Goal: Use online tool/utility: Use online tool/utility

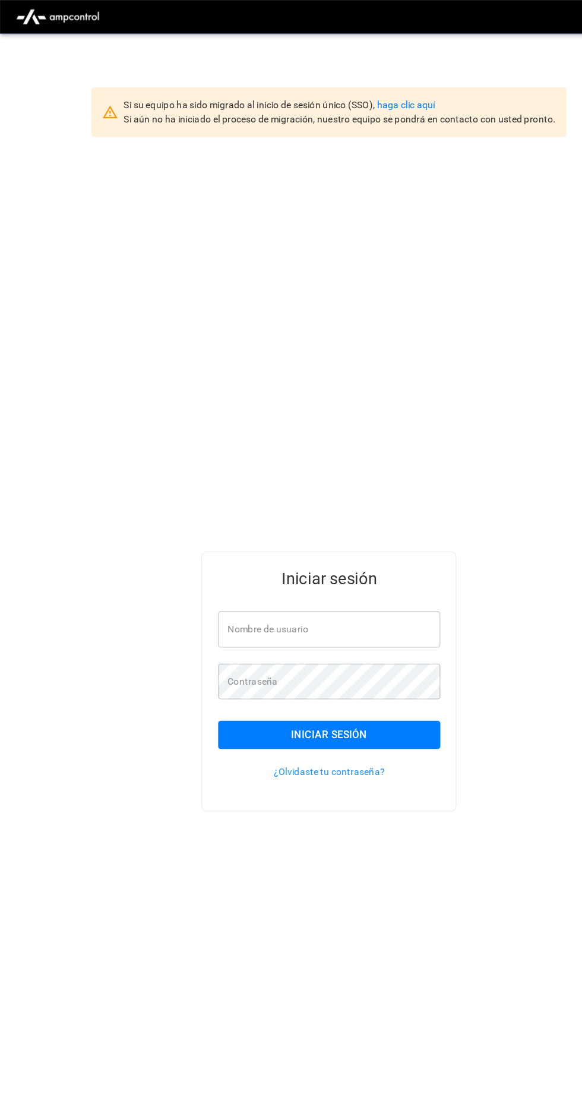
click at [352, 572] on input "Nombre de usuario" at bounding box center [291, 556] width 197 height 31
type input "**********"
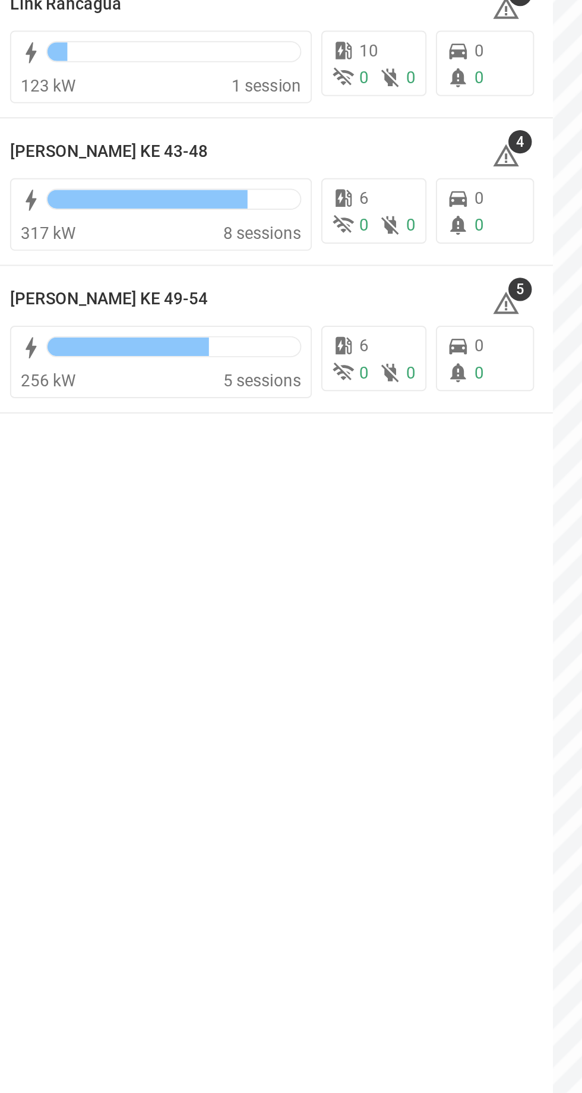
scroll to position [5, 0]
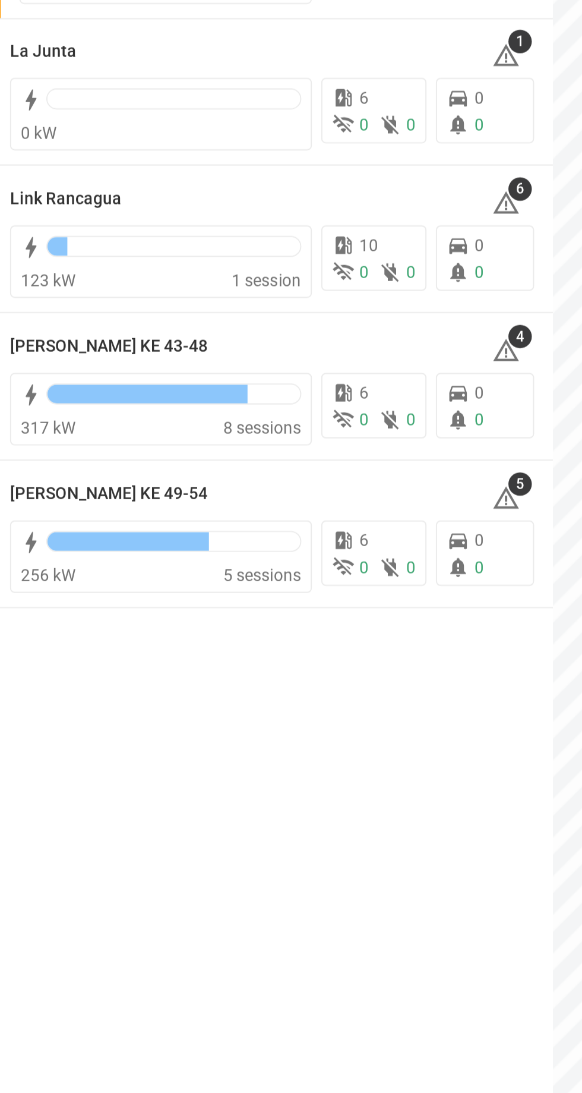
click at [79, 317] on h6 "[PERSON_NAME] KE 43-48" at bounding box center [60, 321] width 100 height 13
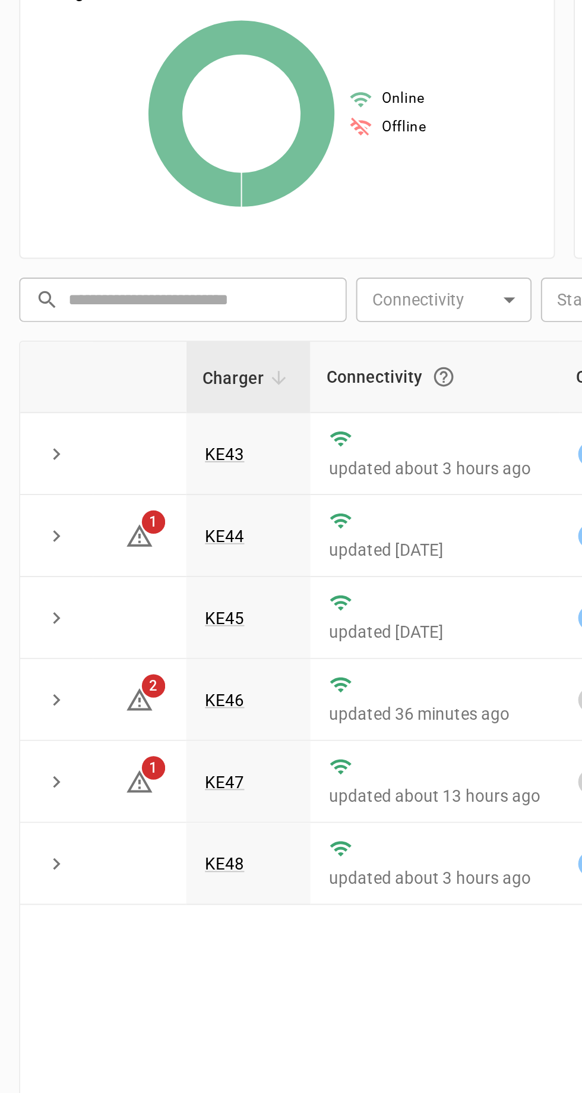
click at [116, 604] on link "KE47" at bounding box center [119, 608] width 20 height 10
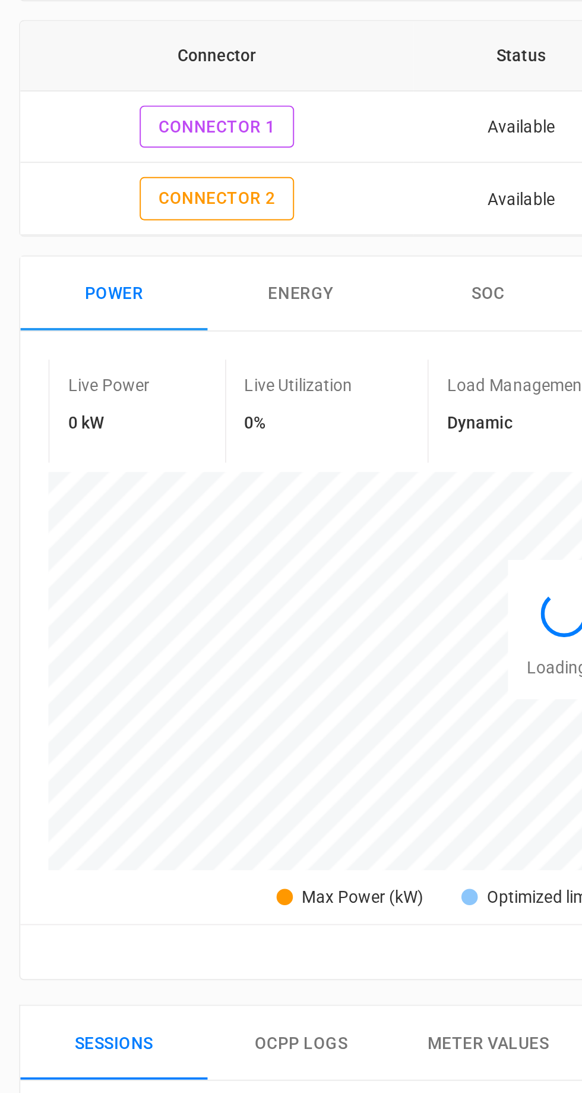
scroll to position [15, 0]
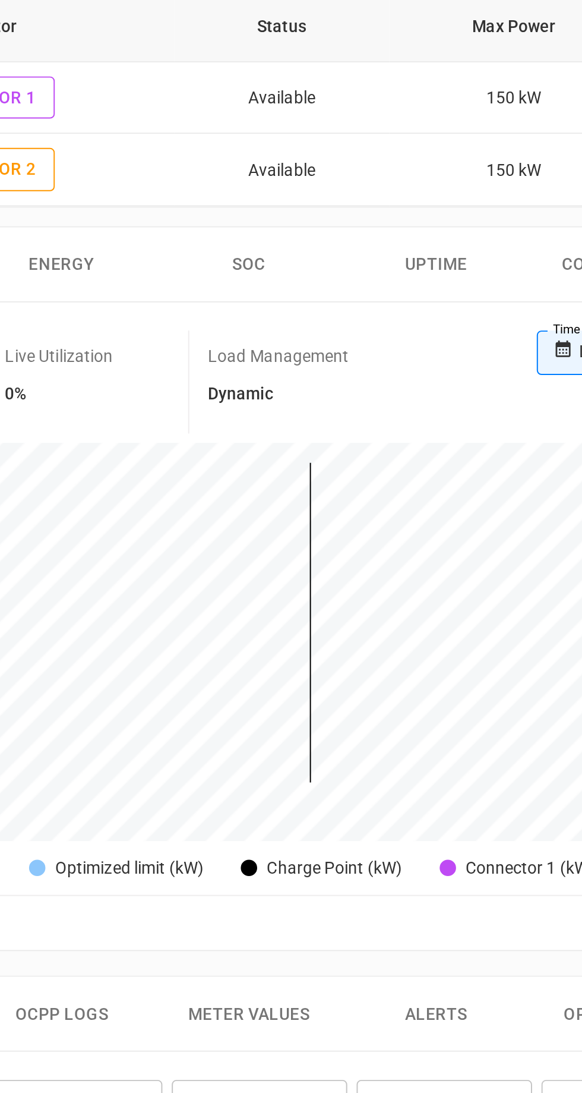
click at [542, 43] on button "Remote Commands" at bounding box center [507, 39] width 121 height 22
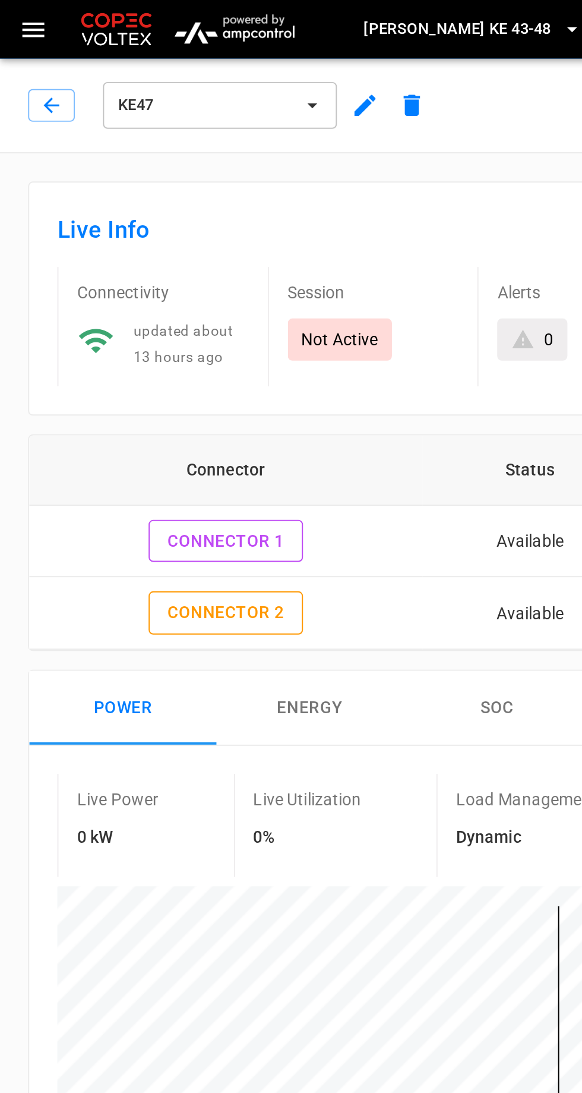
click at [477, 78] on li "Hard Reset" at bounding box center [498, 79] width 102 height 20
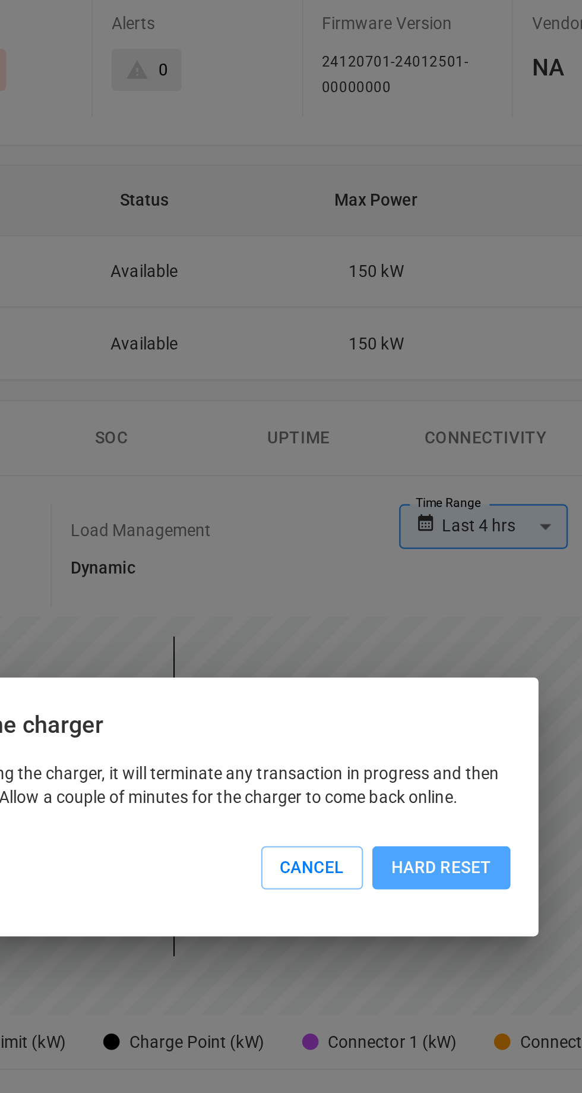
click at [431, 588] on button "Hard reset" at bounding box center [420, 577] width 70 height 22
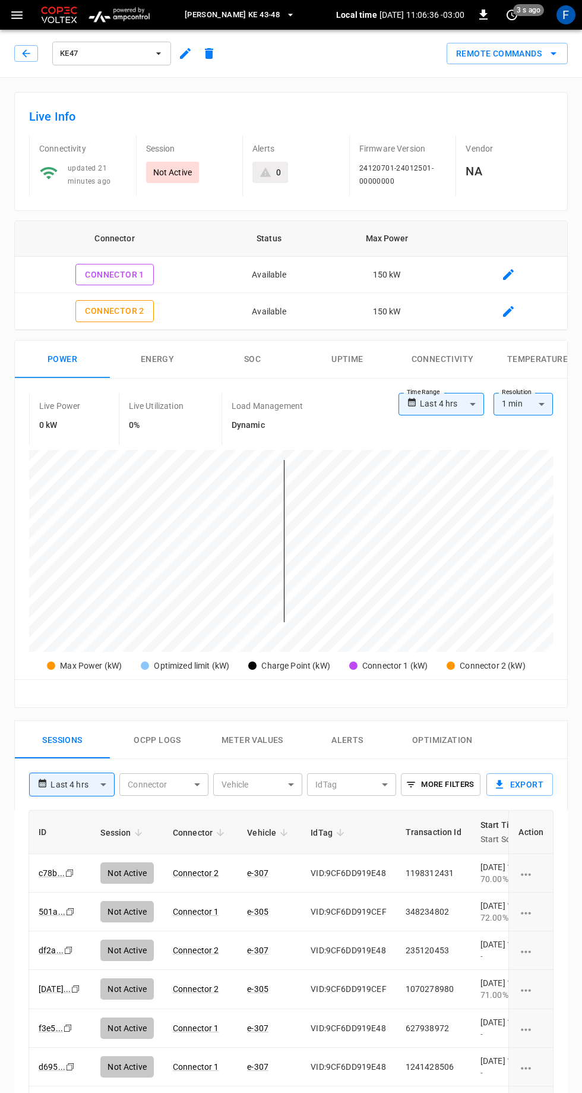
click at [537, 48] on button "Remote Commands" at bounding box center [507, 54] width 121 height 22
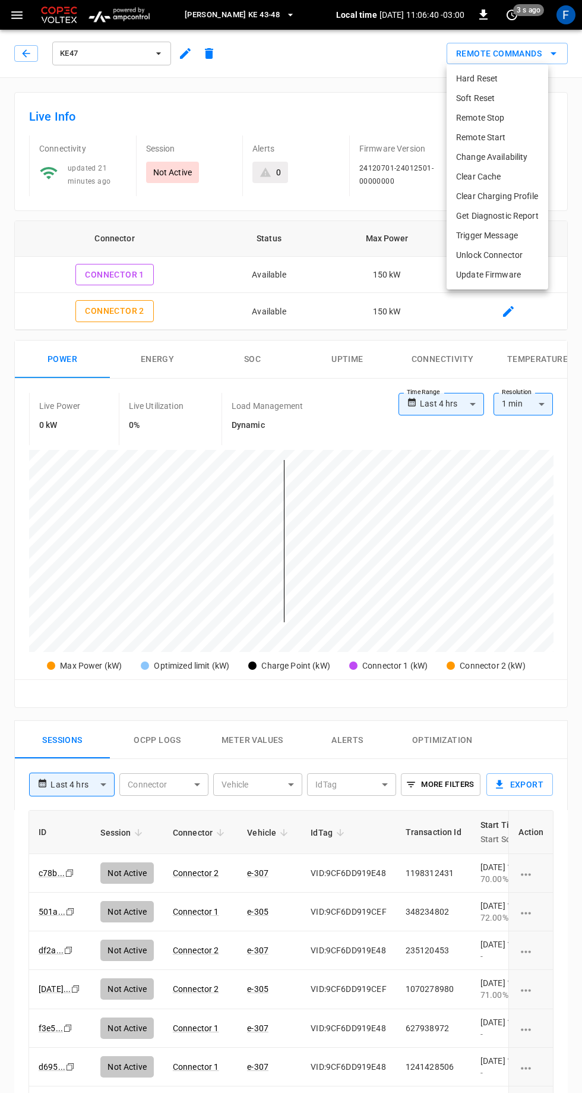
click at [505, 157] on li "Change Availability" at bounding box center [498, 157] width 102 height 20
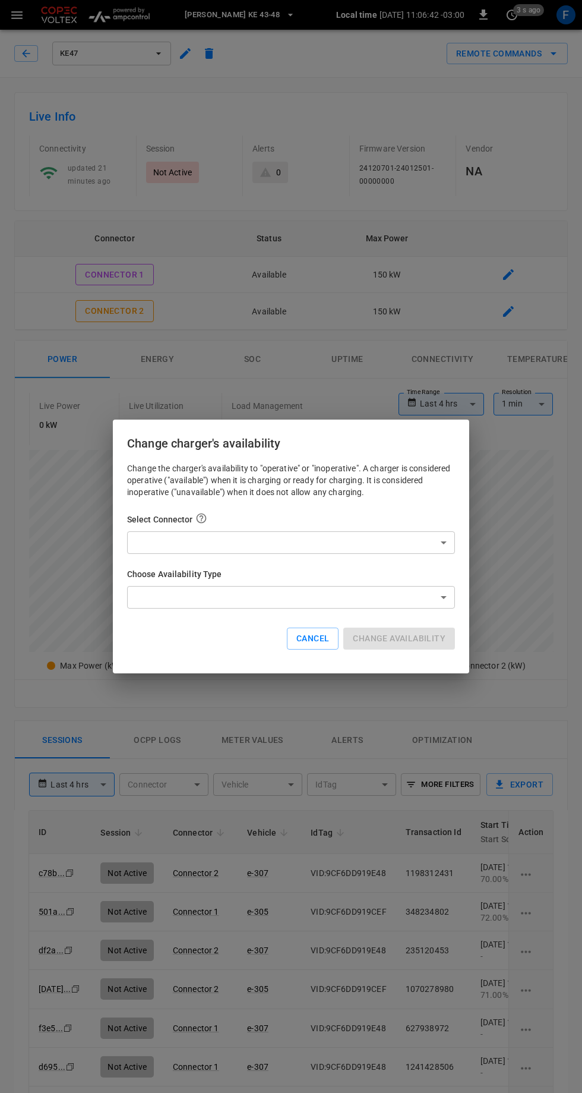
click at [375, 309] on div "Change charger's availability Change the charger's availability to "operative" …" at bounding box center [291, 546] width 582 height 1093
click at [310, 638] on button "Cancel" at bounding box center [313, 638] width 52 height 22
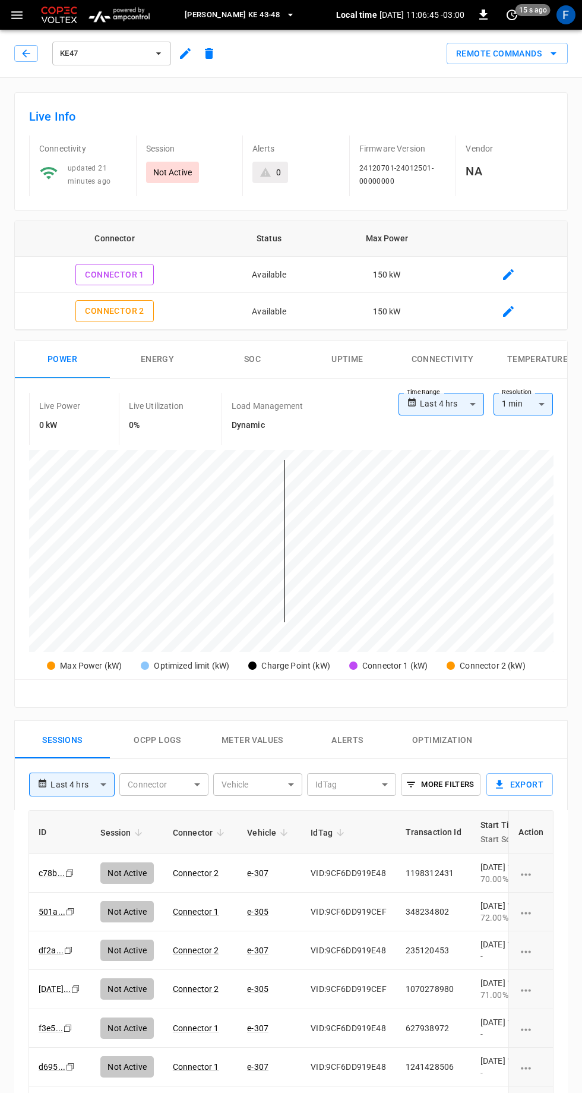
click at [526, 58] on button "Remote Commands" at bounding box center [507, 54] width 121 height 22
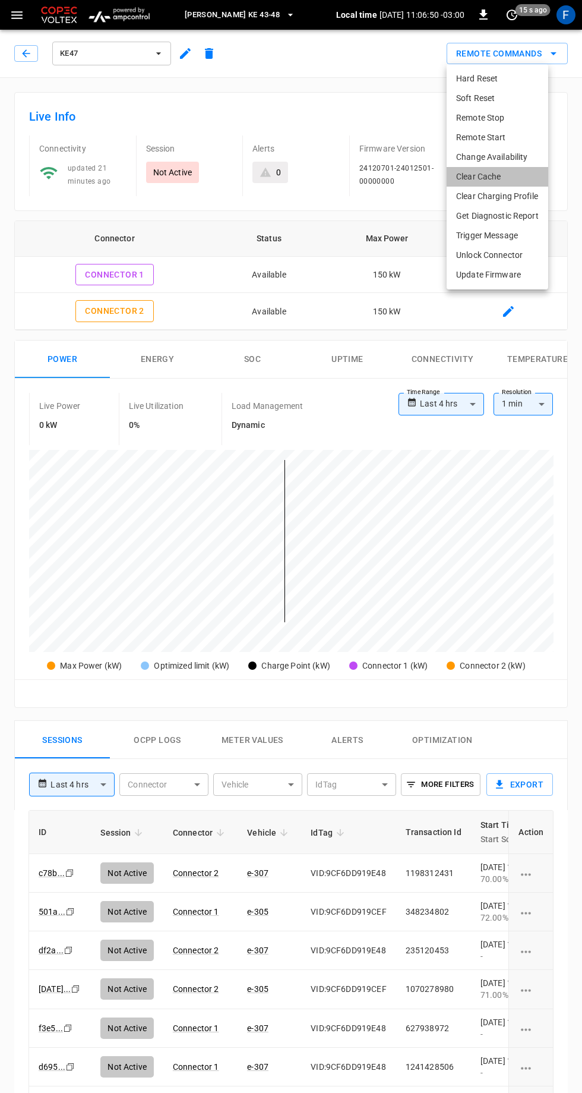
click at [496, 178] on li "Clear Cache" at bounding box center [498, 177] width 102 height 20
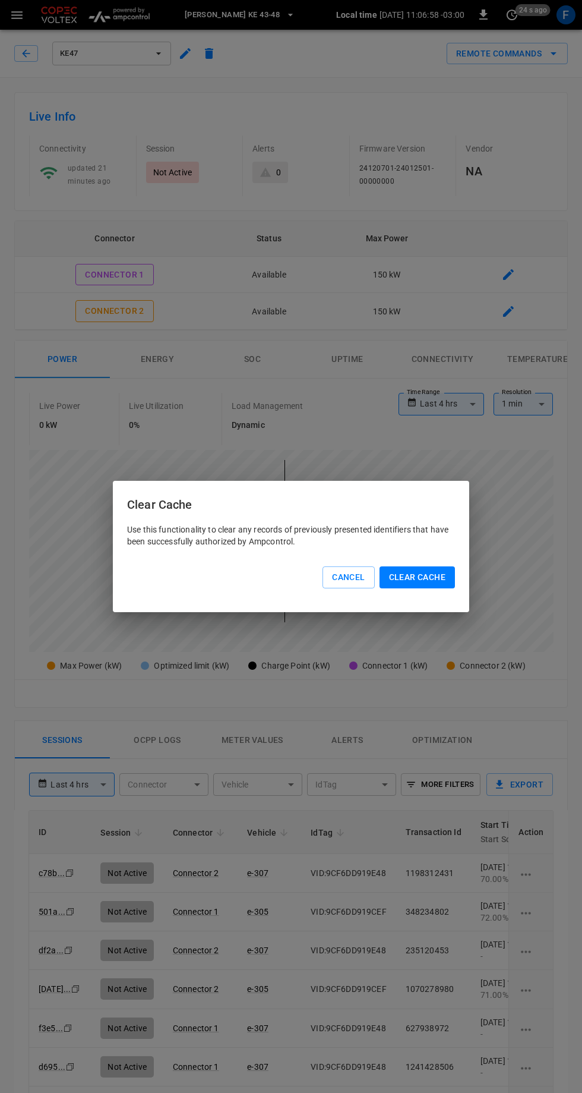
click at [336, 573] on button "Cancel" at bounding box center [349, 577] width 52 height 22
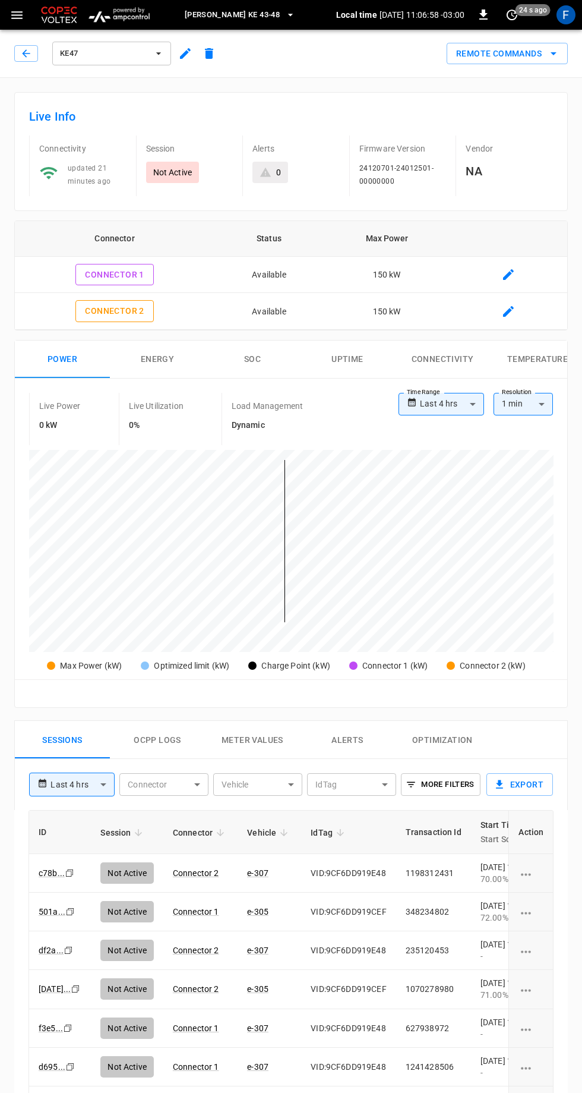
click at [359, 575] on div at bounding box center [284, 541] width 480 height 162
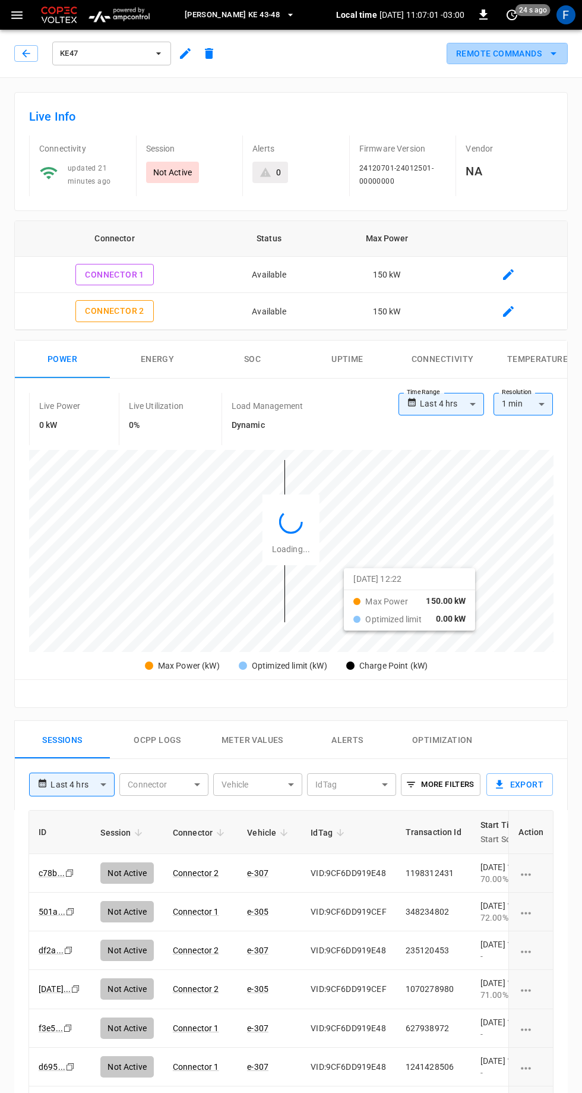
click at [521, 53] on button "Remote Commands" at bounding box center [507, 54] width 121 height 22
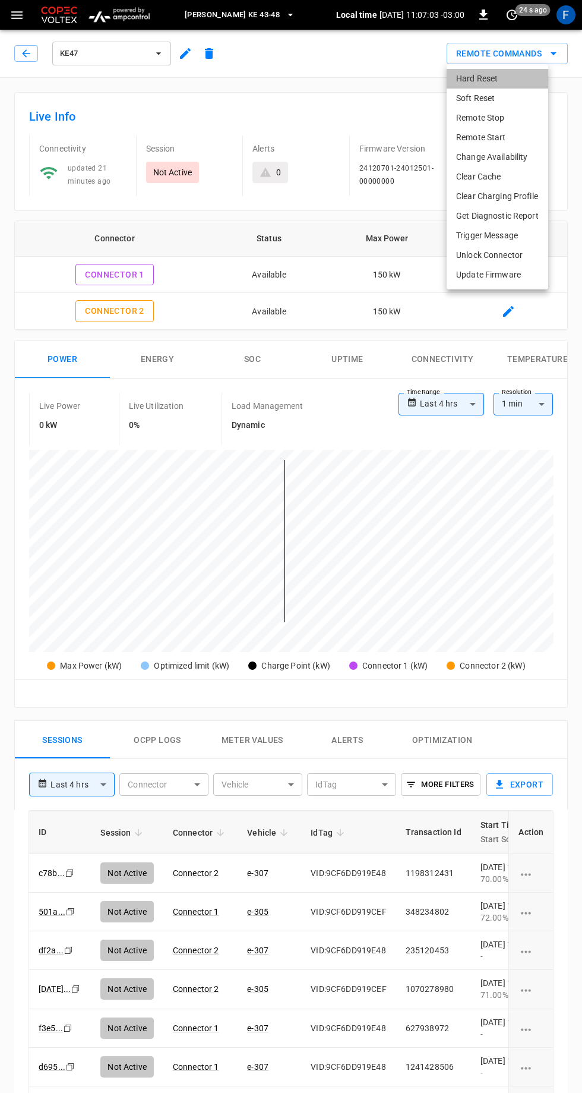
click at [504, 77] on li "Hard Reset" at bounding box center [498, 79] width 102 height 20
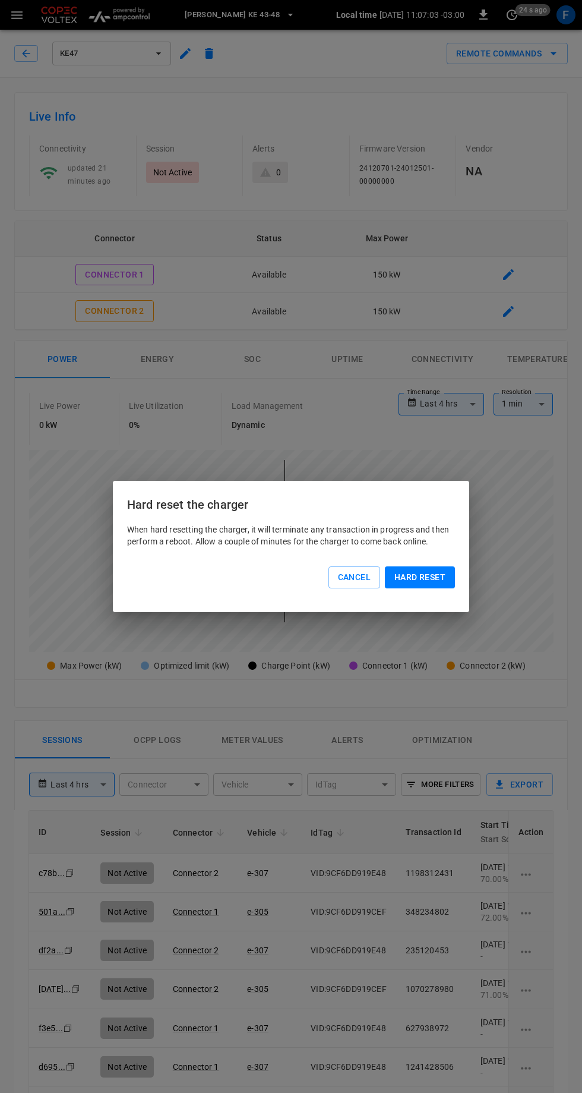
click at [442, 579] on button "Hard reset" at bounding box center [420, 577] width 70 height 22
